Goal: Find contact information: Find contact information

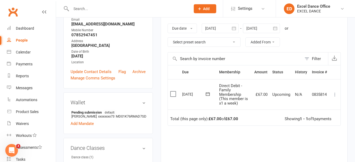
click at [88, 9] on input "text" at bounding box center [129, 8] width 118 height 7
paste input "[EMAIL_ADDRESS][DOMAIN_NAME]"
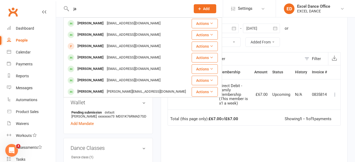
type input "j"
type input "f"
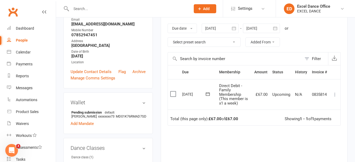
paste input "[EMAIL_ADDRESS][DOMAIN_NAME]"
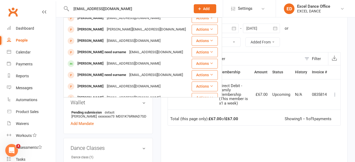
scroll to position [148, 0]
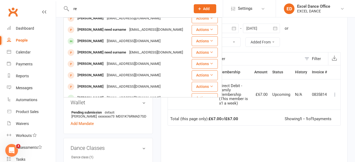
type input "r"
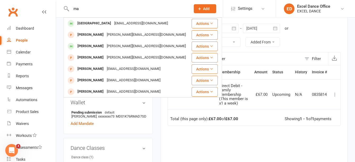
type input "m"
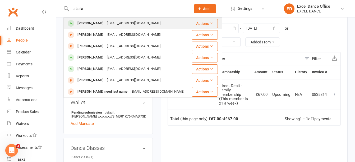
type input "alasia"
click at [106, 24] on div "[EMAIL_ADDRESS][DOMAIN_NAME]" at bounding box center [133, 24] width 57 height 8
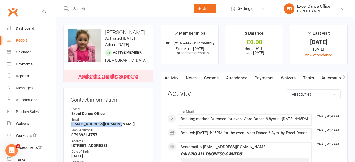
drag, startPoint x: 122, startPoint y: 136, endPoint x: 71, endPoint y: 138, distance: 51.6
click at [71, 127] on li "Email [EMAIL_ADDRESS][DOMAIN_NAME]" at bounding box center [108, 121] width 75 height 9
copy strong "[EMAIL_ADDRESS][DOMAIN_NAME]"
click at [91, 8] on input "text" at bounding box center [129, 8] width 118 height 7
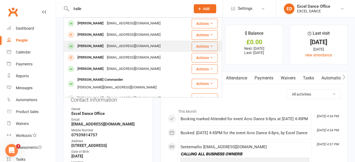
type input "halle"
click at [104, 48] on div "[PERSON_NAME]" at bounding box center [90, 46] width 29 height 8
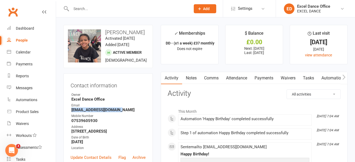
drag, startPoint x: 123, startPoint y: 123, endPoint x: 67, endPoint y: 121, distance: 56.1
click at [67, 121] on div "Contact information Owner Excel Dance Office Email [EMAIL_ADDRESS][DOMAIN_NAME]…" at bounding box center [108, 123] width 89 height 101
copy strong "[EMAIL_ADDRESS][DOMAIN_NAME]"
click at [90, 10] on input "text" at bounding box center [129, 8] width 118 height 7
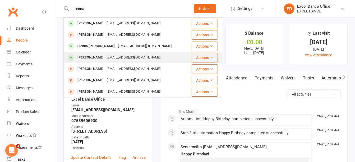
type input "sienna"
click at [123, 56] on div "[EMAIL_ADDRESS][DOMAIN_NAME]" at bounding box center [133, 58] width 57 height 8
